Goal: Transaction & Acquisition: Purchase product/service

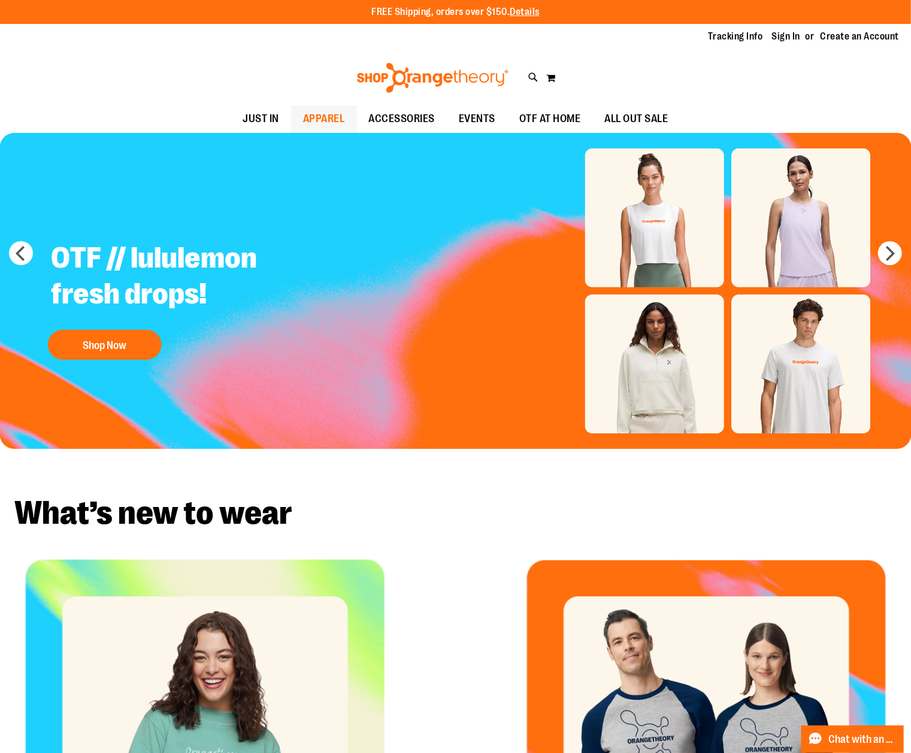
click at [315, 116] on span "APPAREL" at bounding box center [324, 118] width 42 height 27
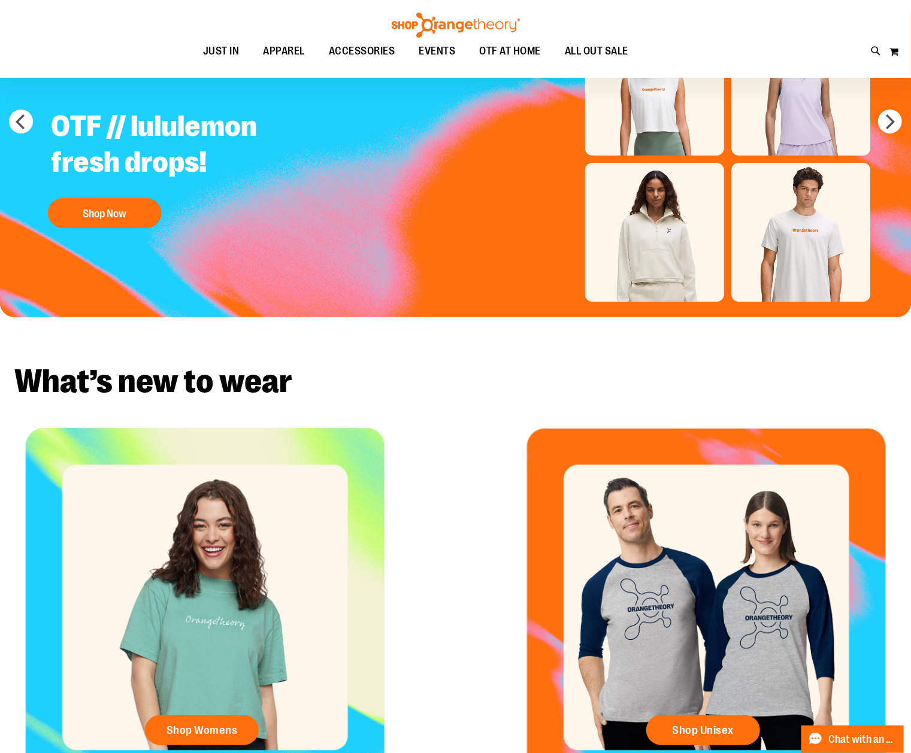
scroll to position [187, 0]
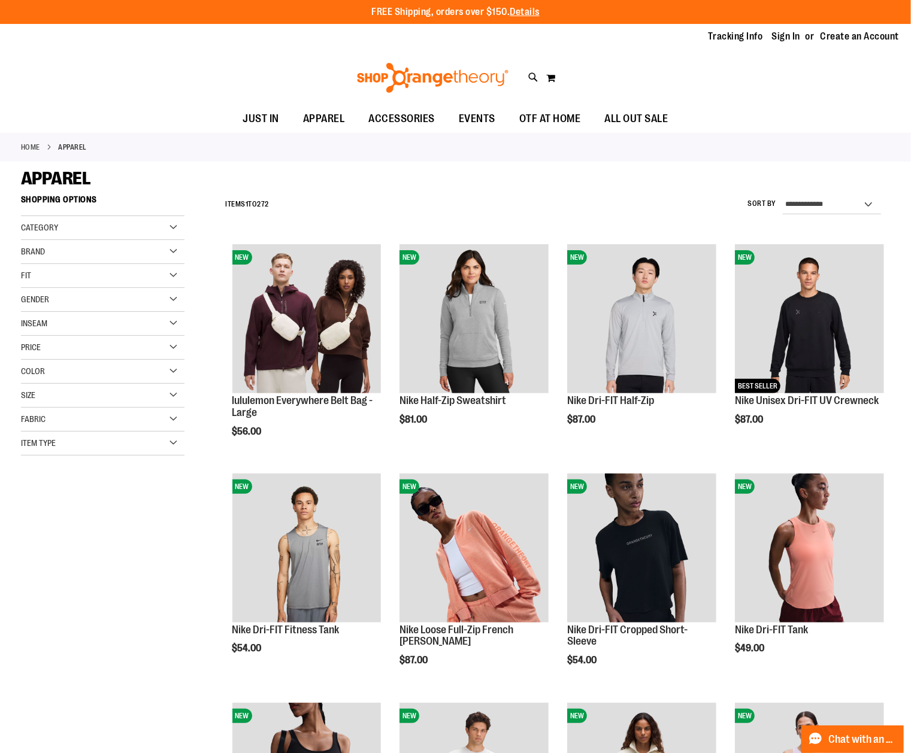
type input "**********"
click at [176, 299] on div "Gender" at bounding box center [102, 300] width 163 height 24
click at [24, 350] on link "Unisex 56 items" at bounding box center [96, 349] width 157 height 13
click at [29, 350] on link "Unisex 56 items" at bounding box center [96, 349] width 157 height 13
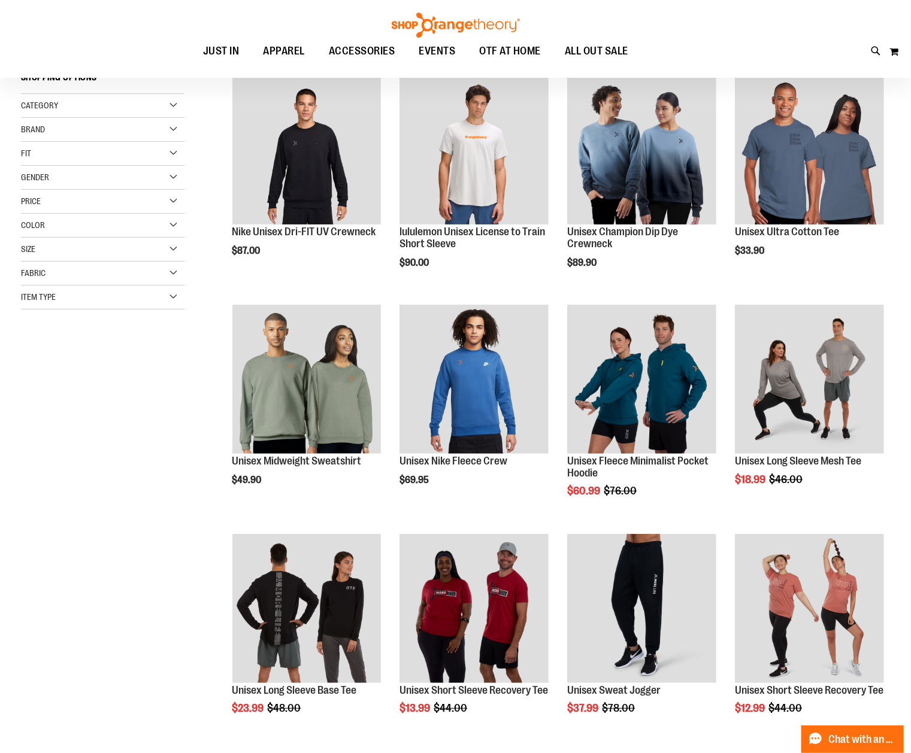
scroll to position [29, 0]
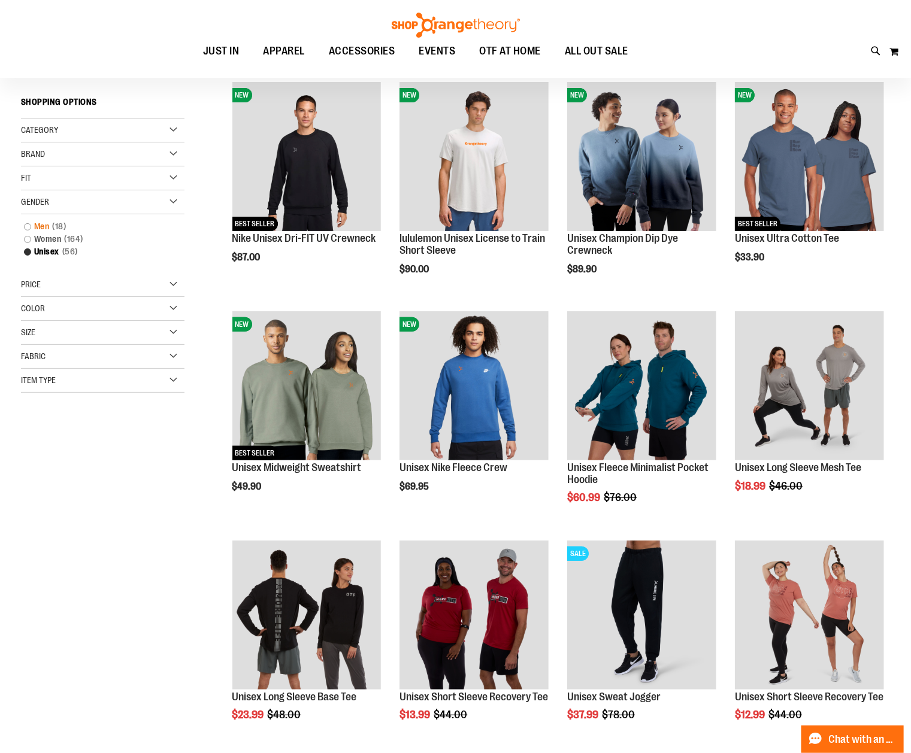
click at [29, 228] on link "Men 18 items" at bounding box center [96, 226] width 157 height 13
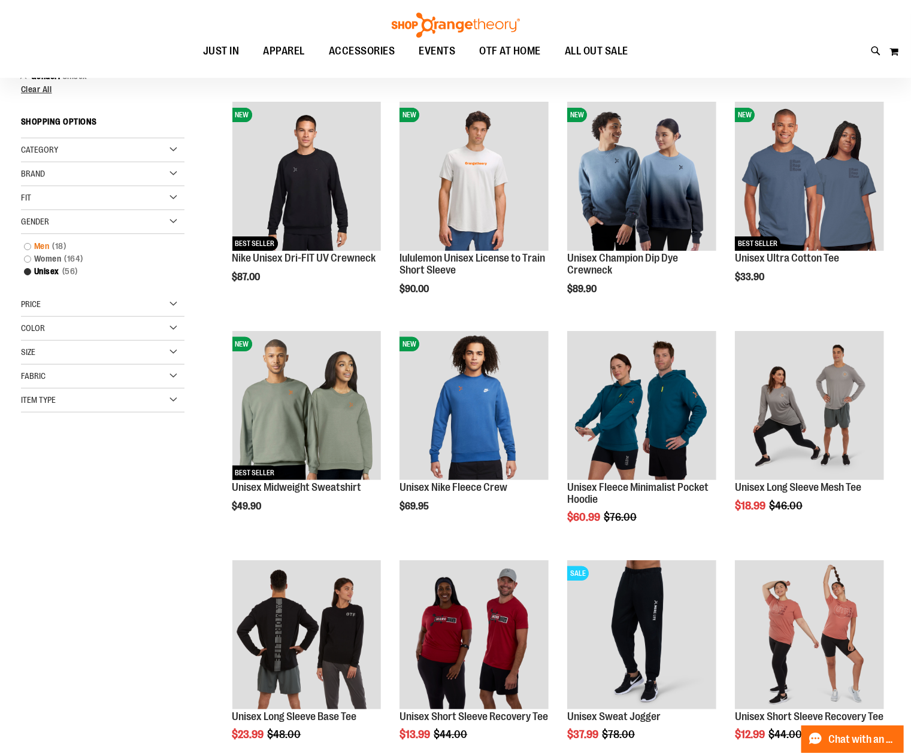
scroll to position [0, 0]
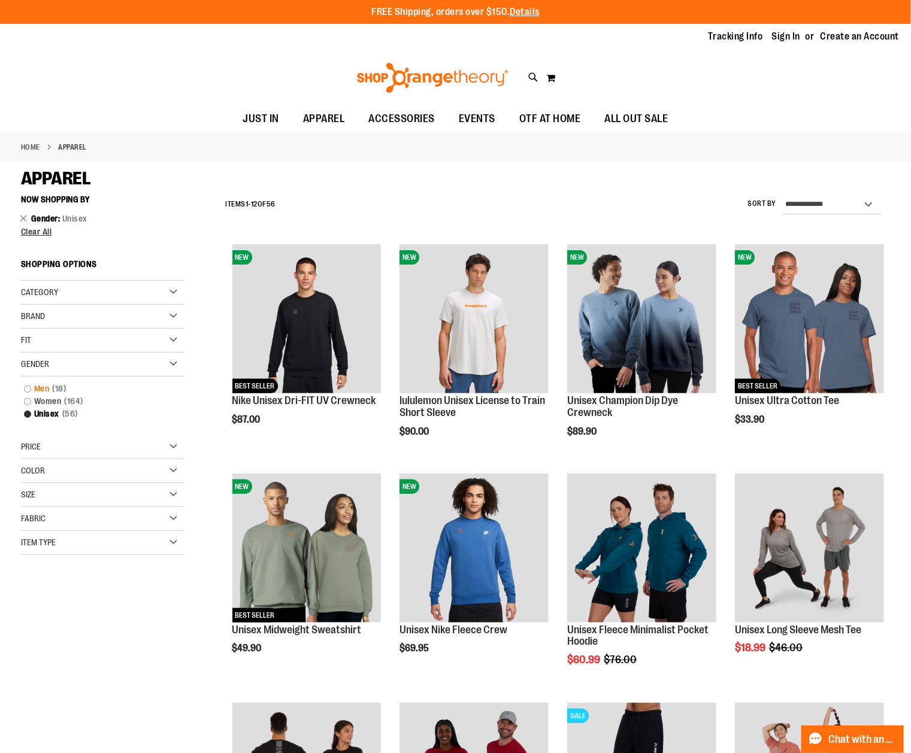
click at [25, 392] on link "Men 18 items" at bounding box center [96, 389] width 157 height 13
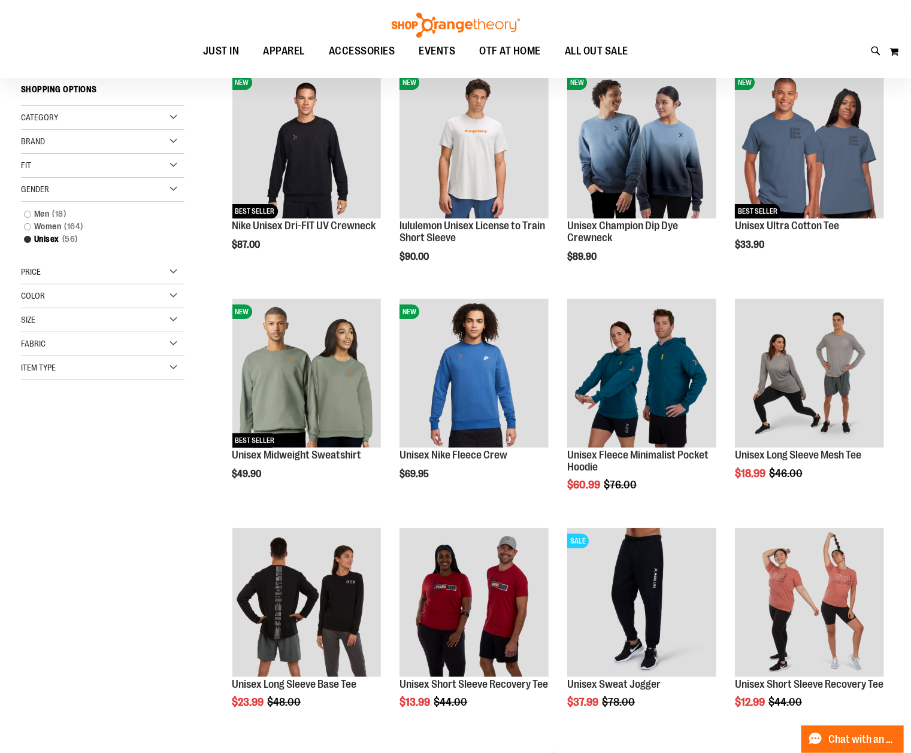
scroll to position [29, 0]
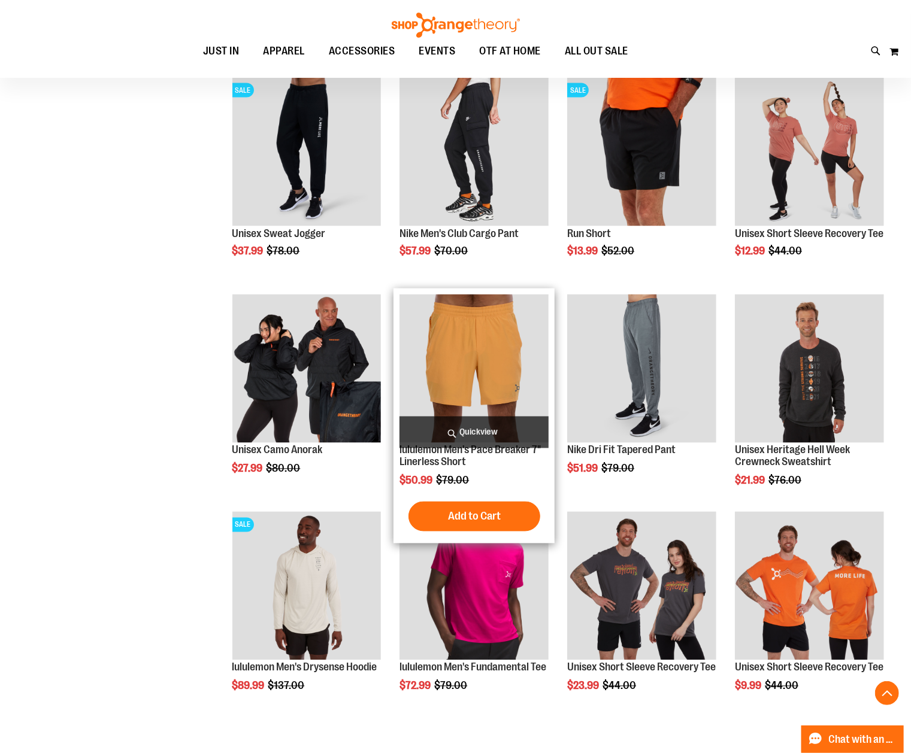
scroll to position [1197, 0]
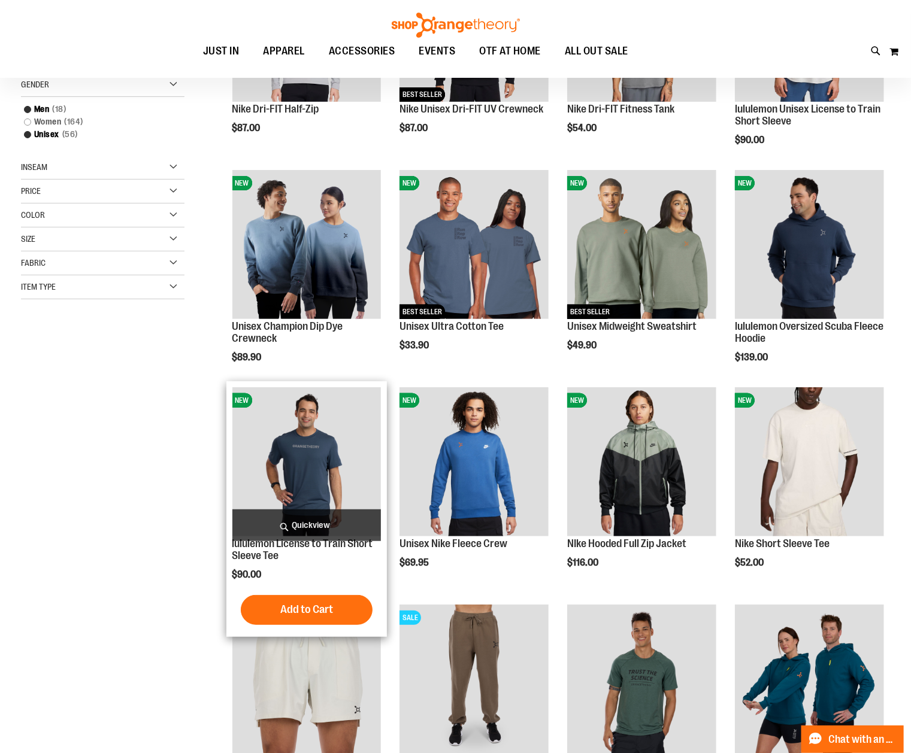
scroll to position [65, 0]
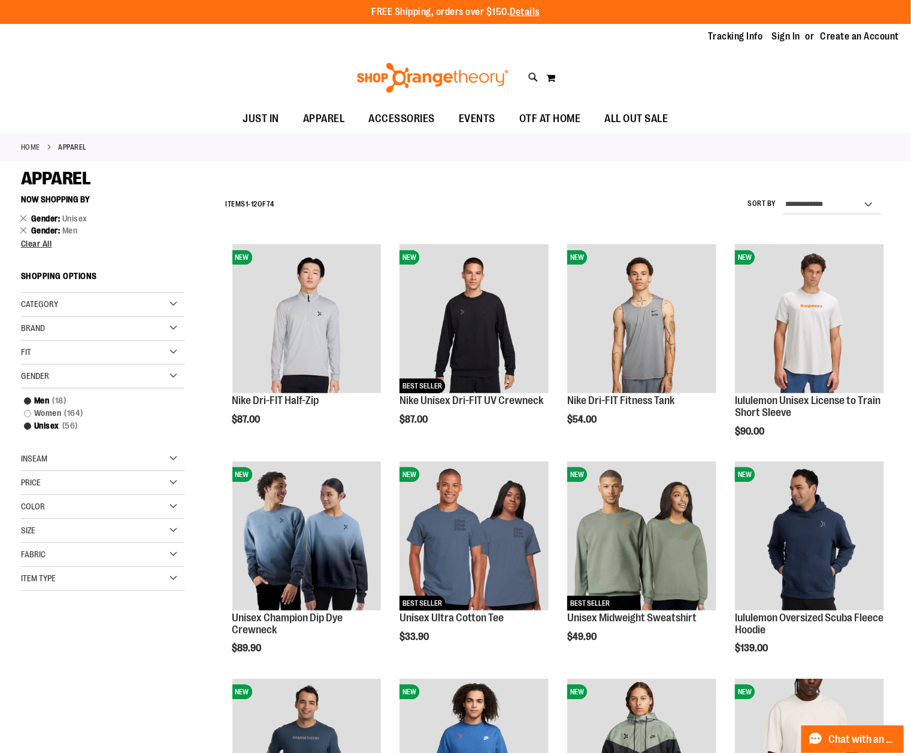
click at [180, 303] on div "Category" at bounding box center [102, 305] width 163 height 24
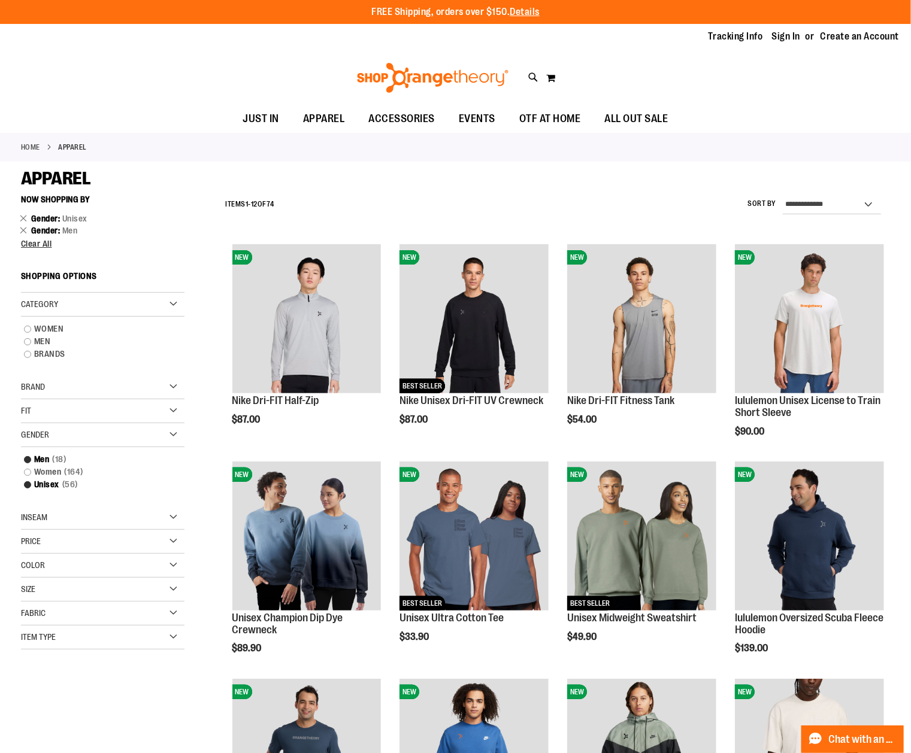
click at [174, 386] on div "Brand" at bounding box center [102, 388] width 163 height 24
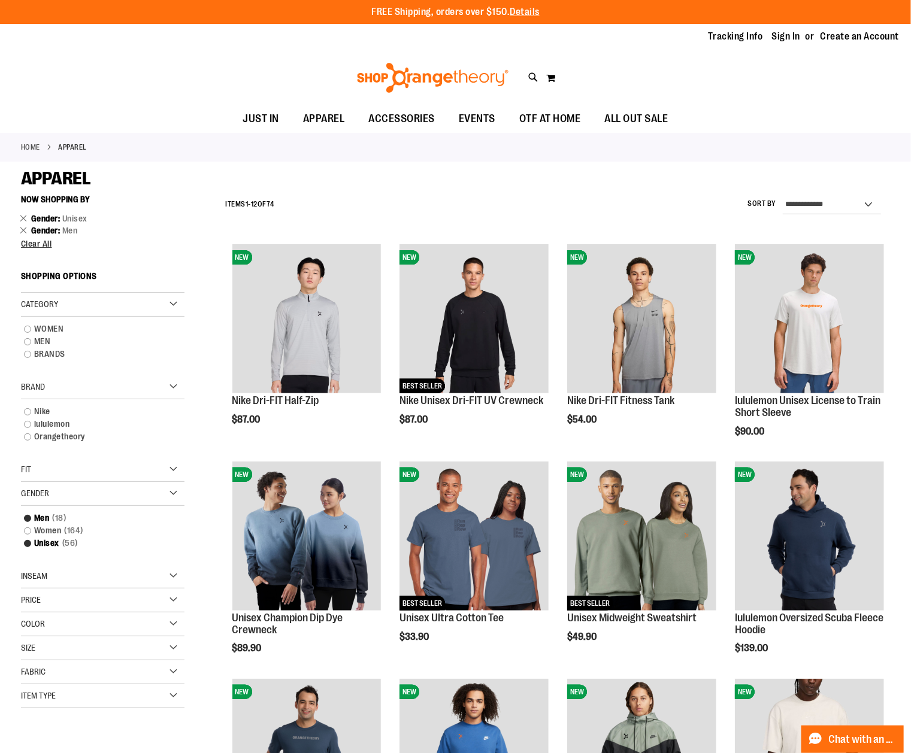
click at [166, 467] on div "Fit" at bounding box center [102, 470] width 163 height 24
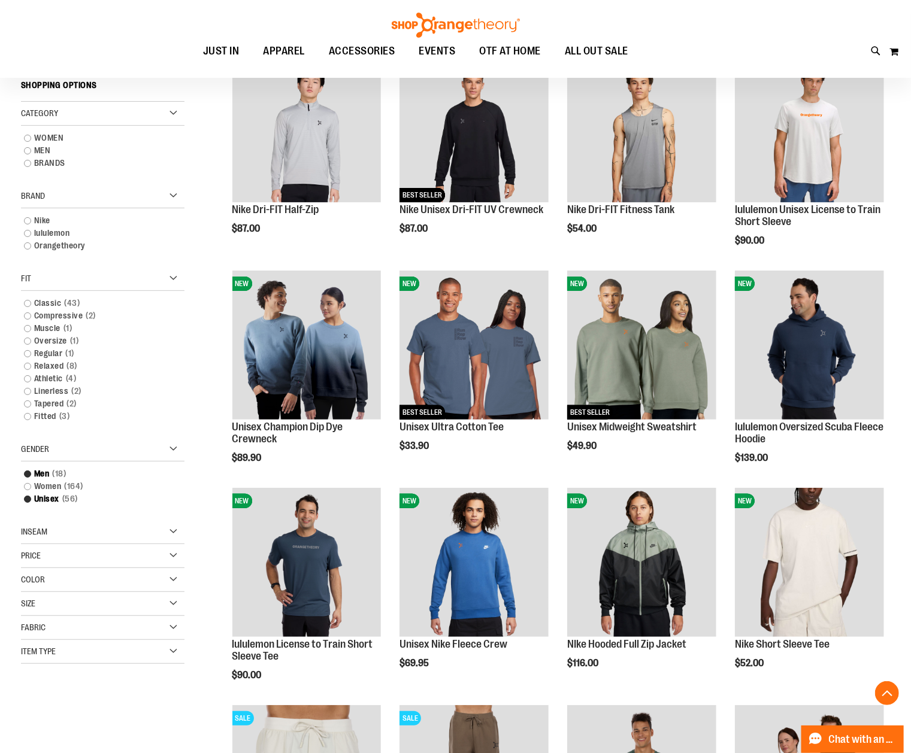
scroll to position [238, 0]
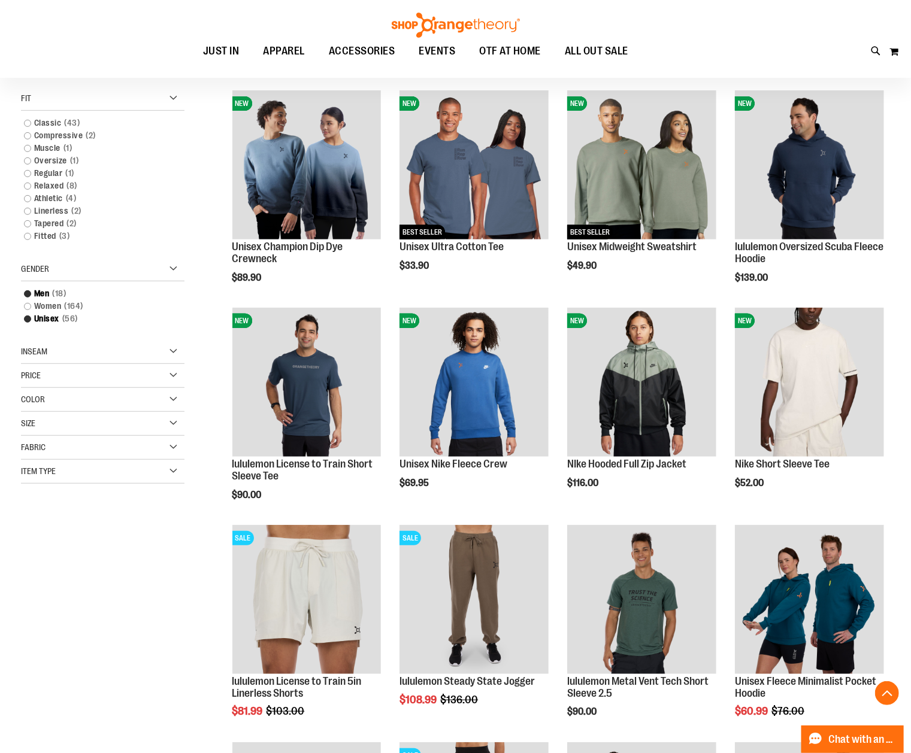
click at [164, 465] on div "Item Type" at bounding box center [102, 472] width 163 height 24
click at [27, 543] on link "Joggers 4 items" at bounding box center [96, 540] width 157 height 13
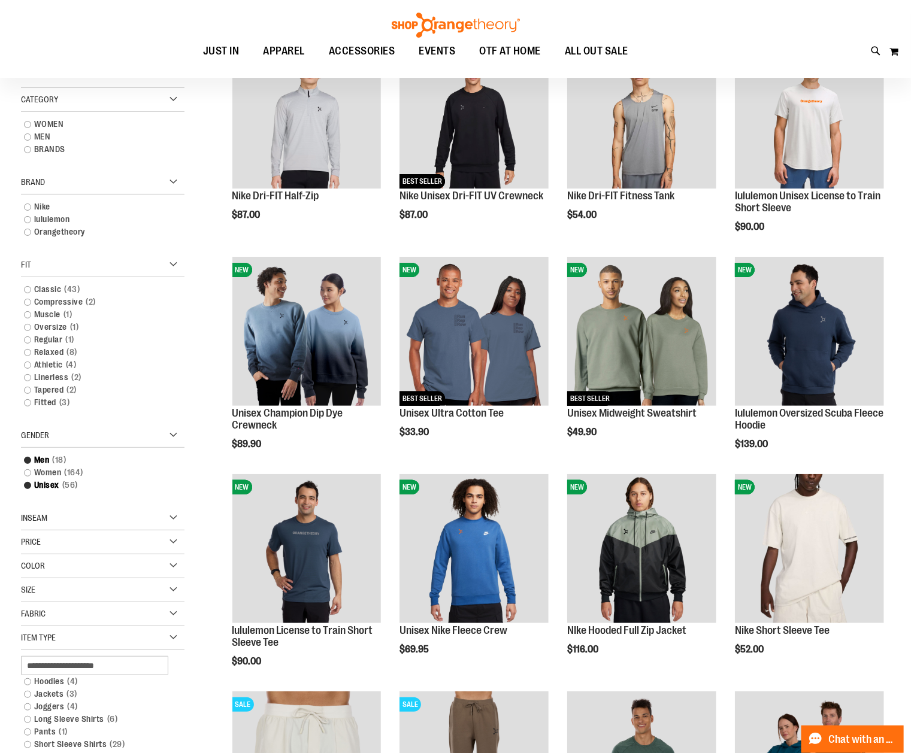
scroll to position [15, 0]
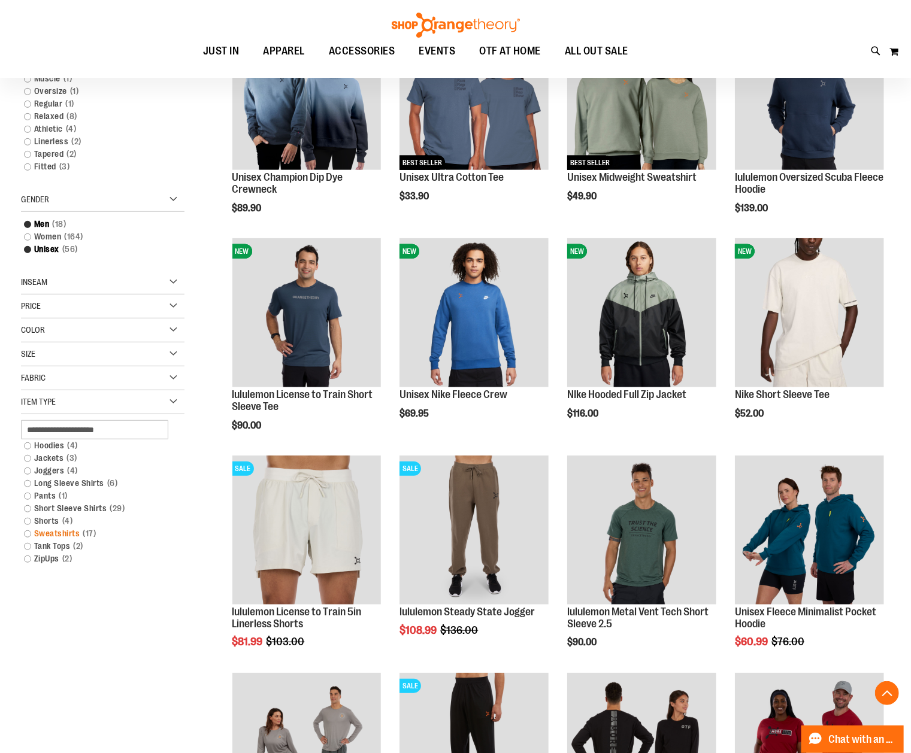
scroll to position [396, 0]
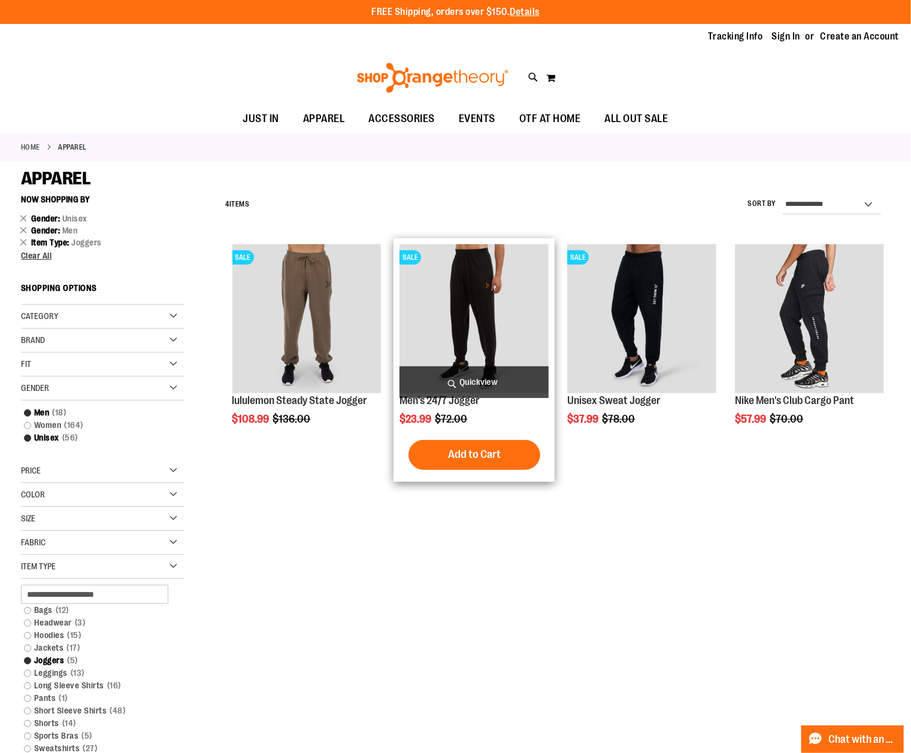
click at [468, 313] on img "product" at bounding box center [473, 318] width 149 height 149
click at [486, 377] on span "Quickview" at bounding box center [473, 383] width 149 height 32
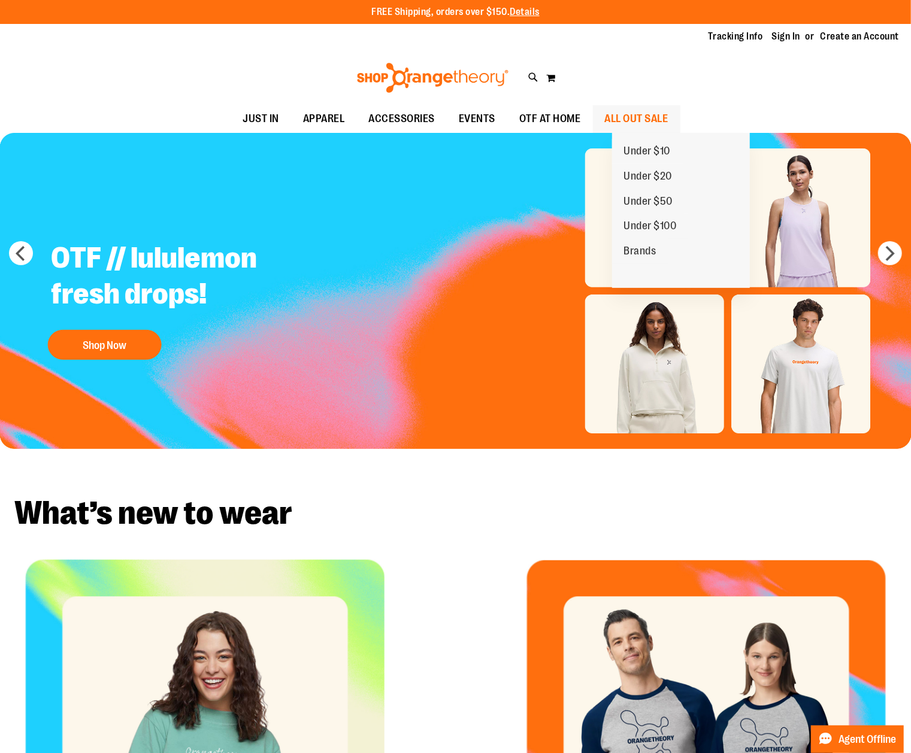
type input "**********"
click at [643, 116] on span "ALL OUT SALE" at bounding box center [636, 118] width 63 height 27
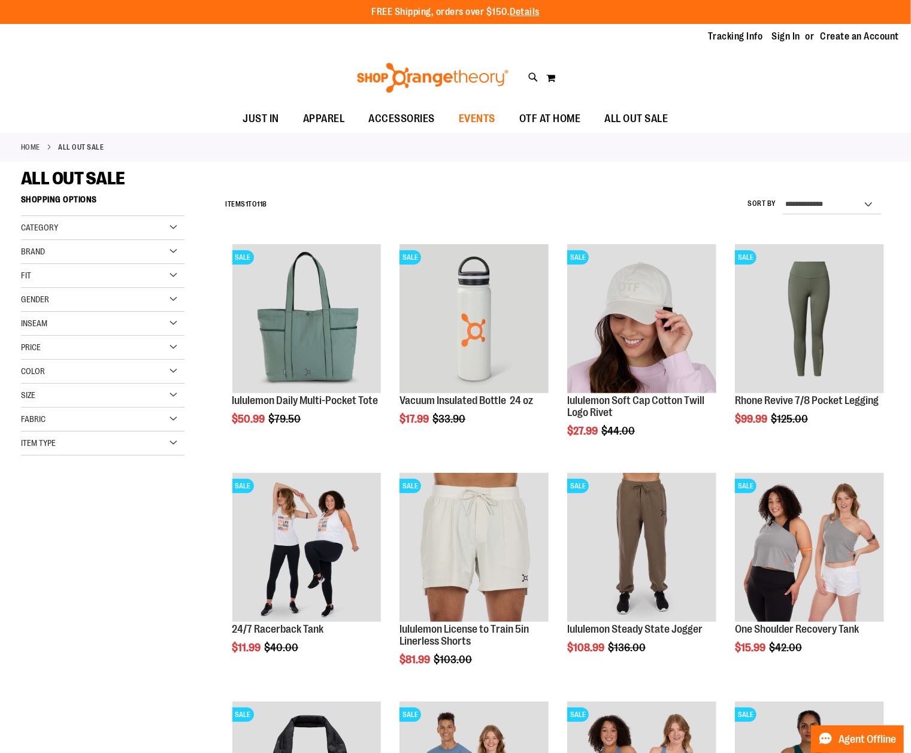
type input "**********"
click at [482, 116] on span "EVENTS" at bounding box center [477, 118] width 37 height 27
